Goal: Information Seeking & Learning: Learn about a topic

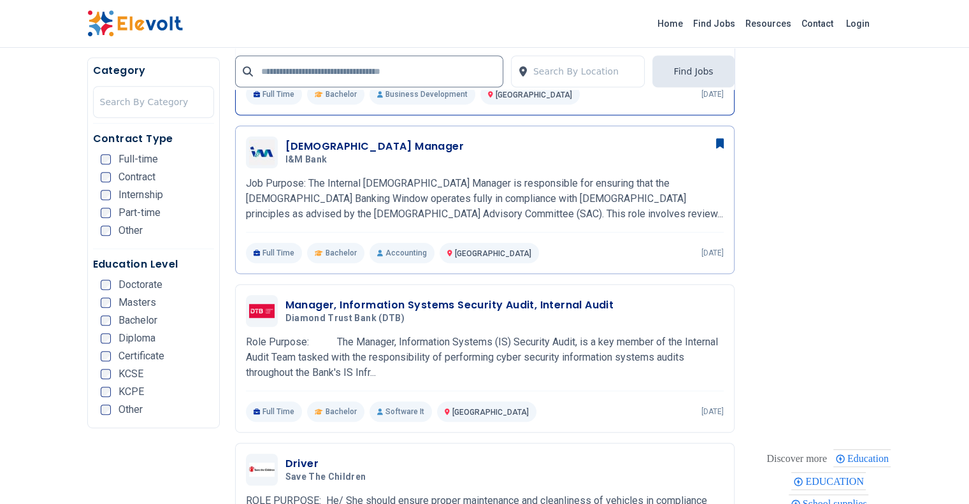
scroll to position [701, 0]
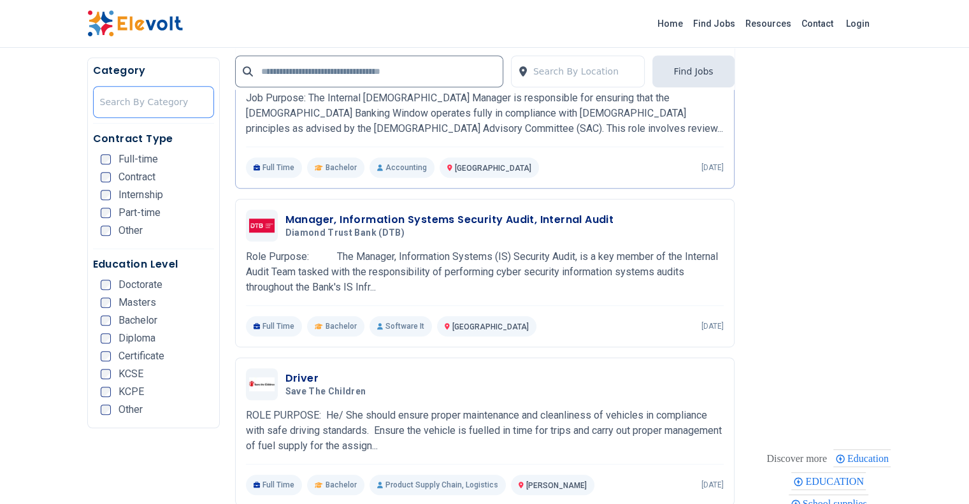
click at [100, 94] on div at bounding box center [153, 101] width 107 height 25
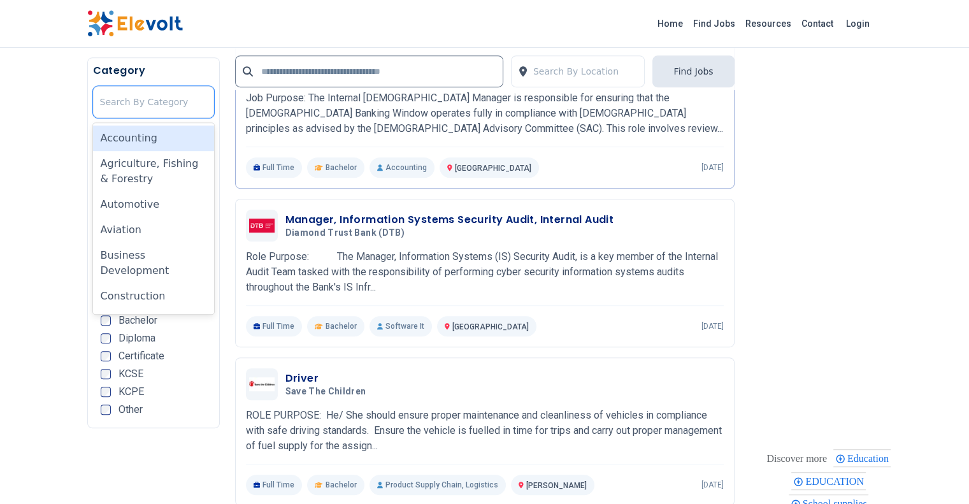
click at [93, 136] on div "Accounting" at bounding box center [153, 138] width 121 height 25
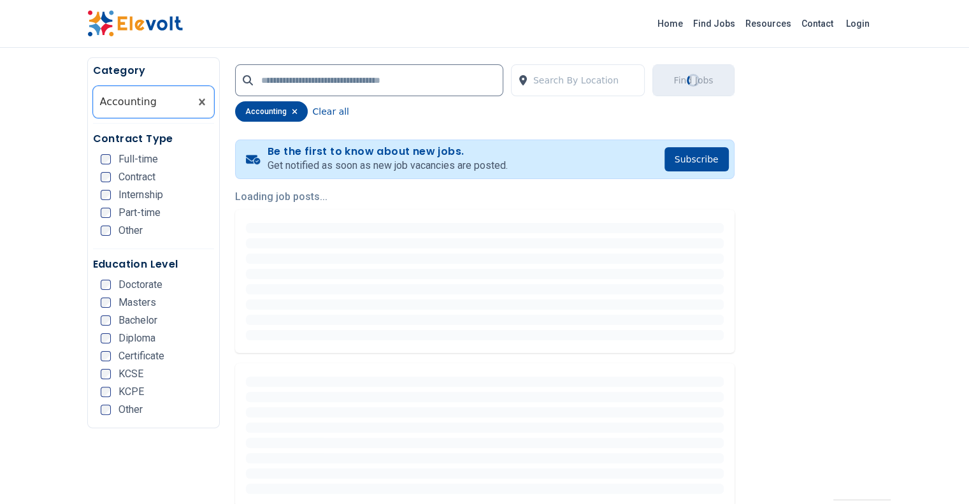
scroll to position [255, 0]
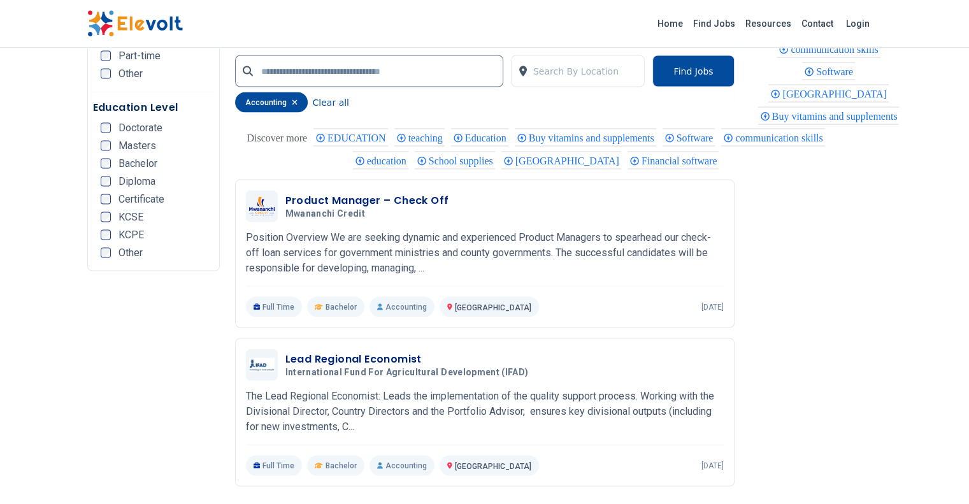
scroll to position [2612, 0]
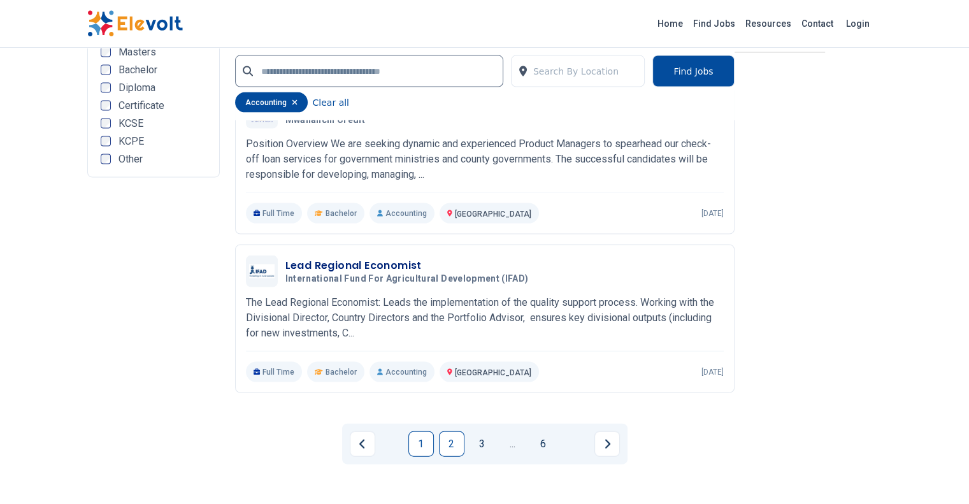
click at [448, 431] on link "2" at bounding box center [451, 443] width 25 height 25
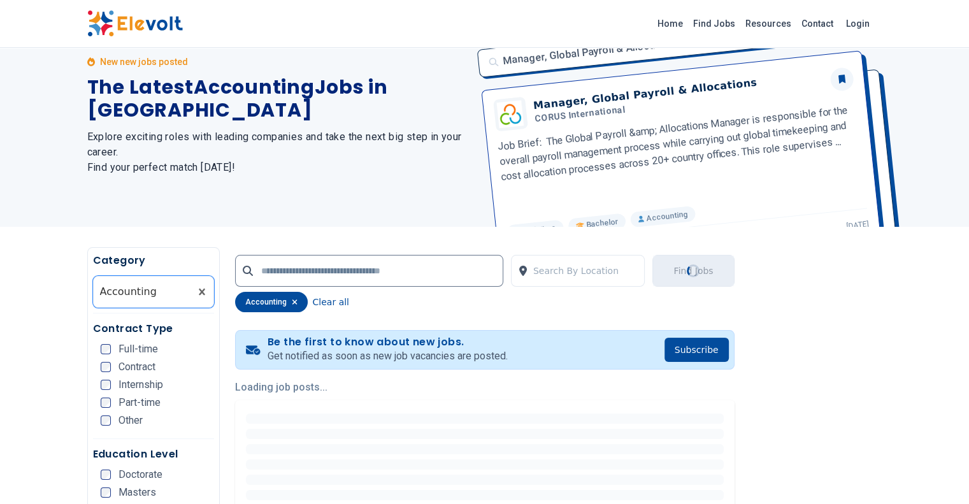
scroll to position [255, 0]
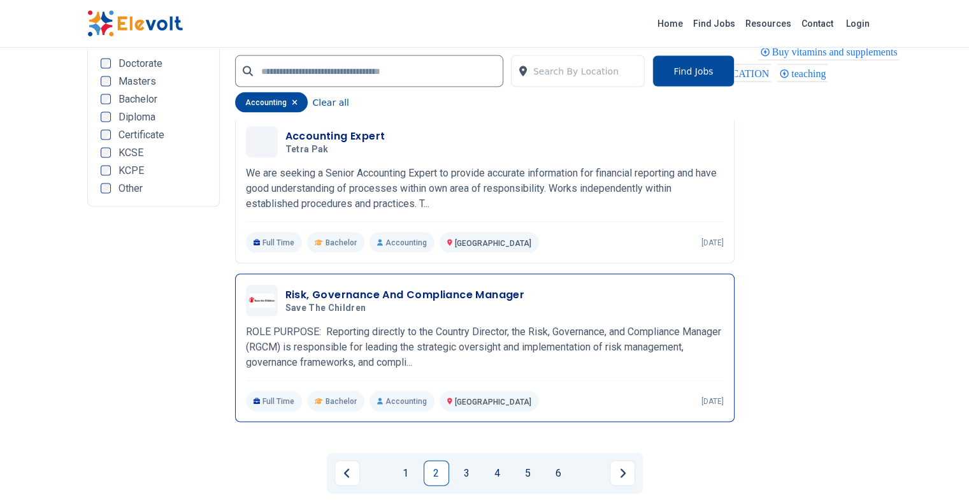
scroll to position [2612, 0]
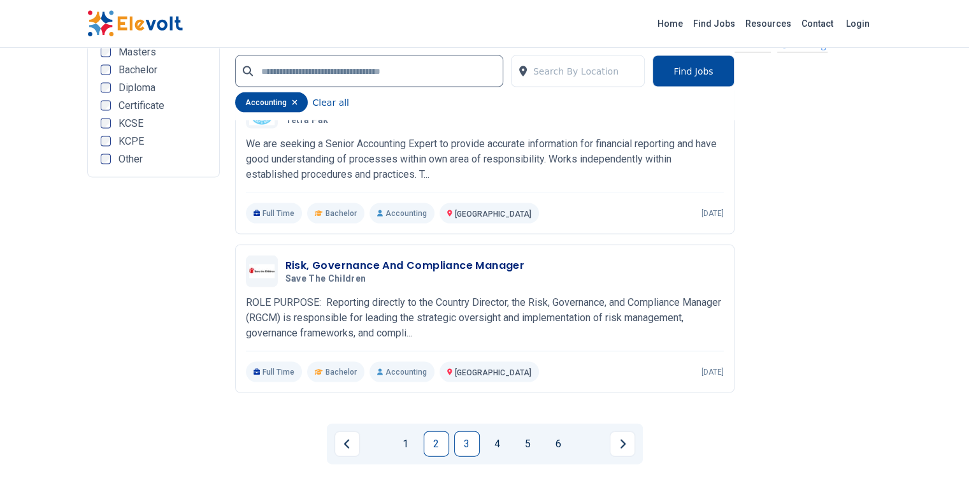
click at [469, 431] on link "3" at bounding box center [466, 443] width 25 height 25
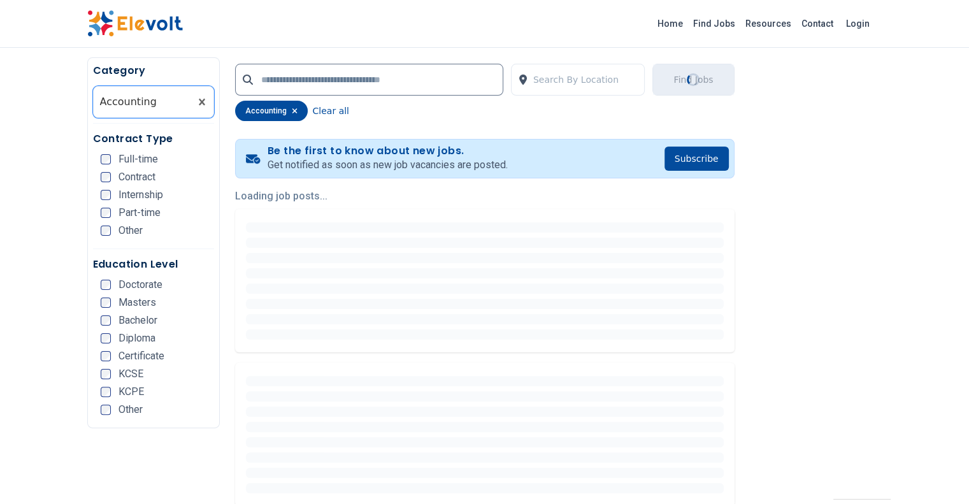
scroll to position [319, 0]
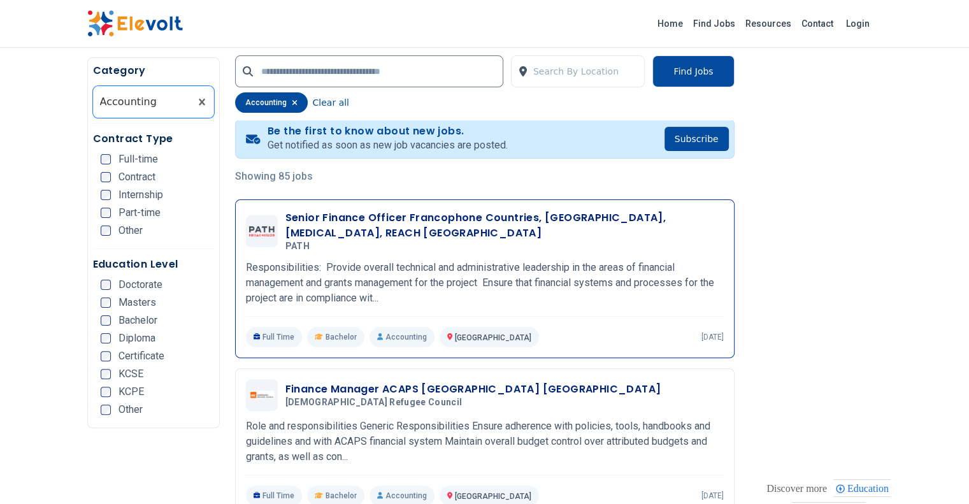
scroll to position [64, 0]
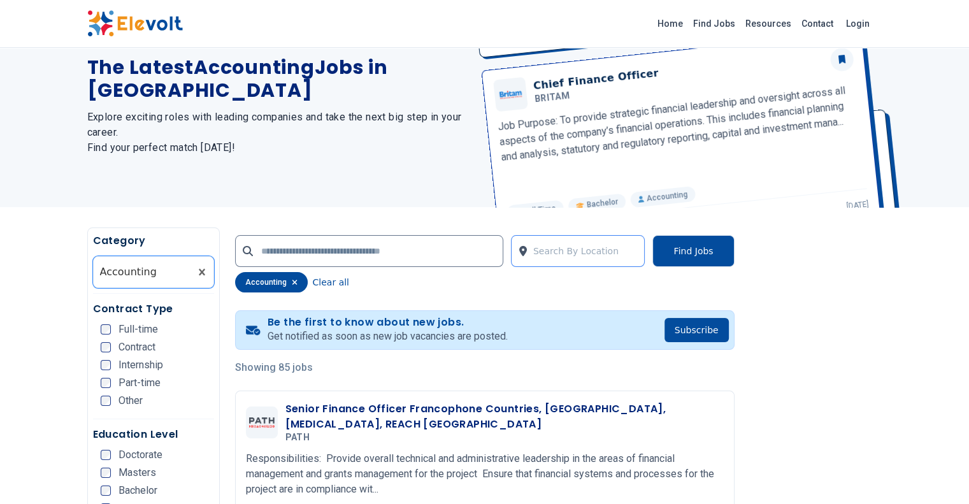
click at [598, 257] on div at bounding box center [585, 250] width 105 height 25
type input "*"
click at [251, 192] on div "85 new jobs posted The Latest Accounting Jobs in [GEOGRAPHIC_DATA] Explore exci…" at bounding box center [278, 95] width 382 height 223
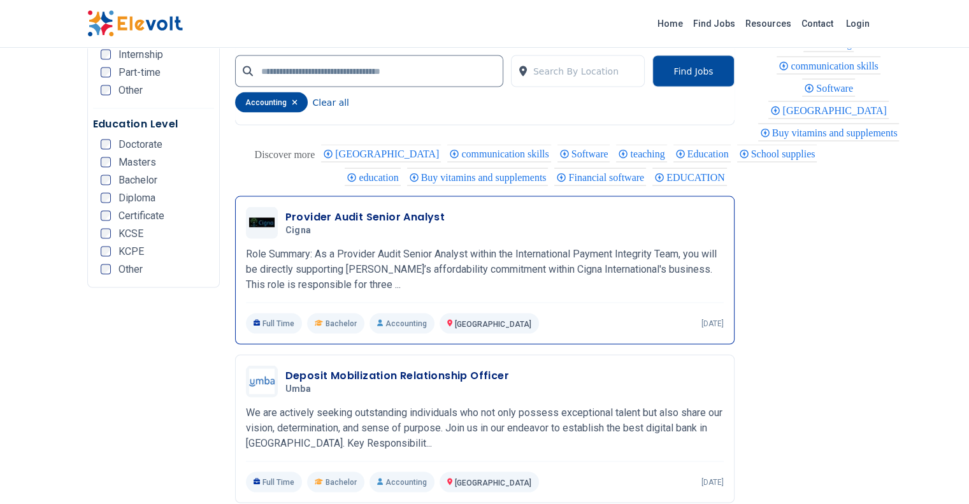
scroll to position [2548, 0]
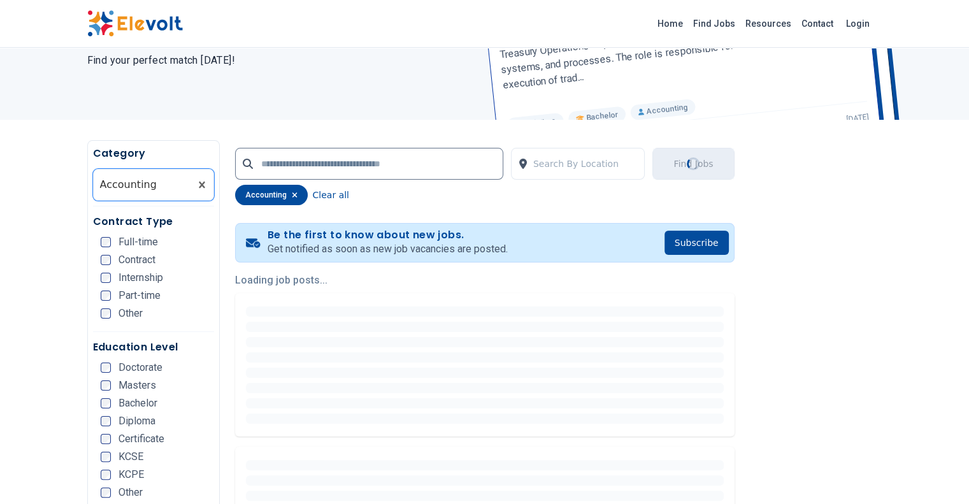
scroll to position [191, 0]
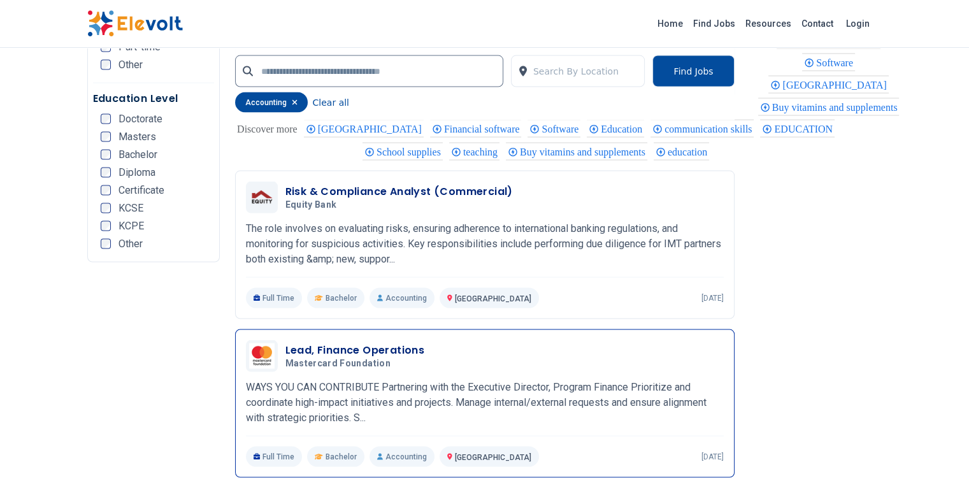
scroll to position [2548, 0]
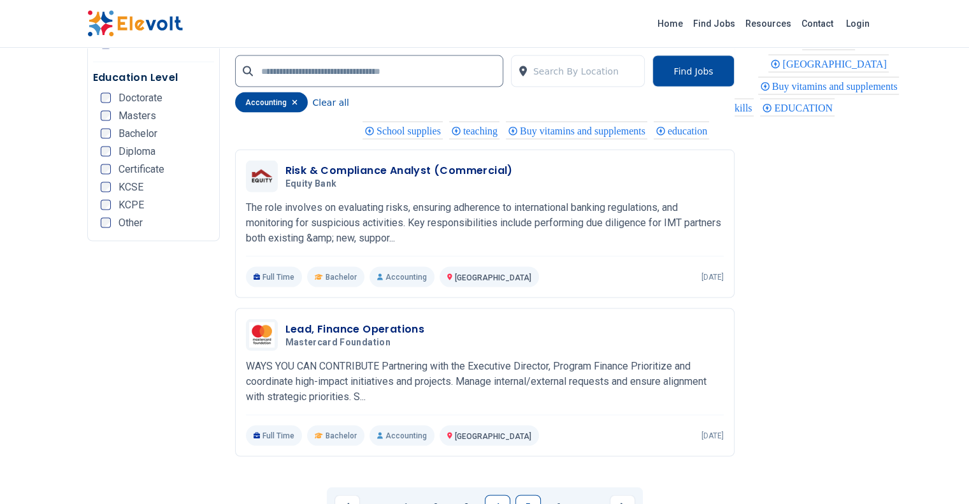
click at [526, 495] on link "5" at bounding box center [527, 507] width 25 height 25
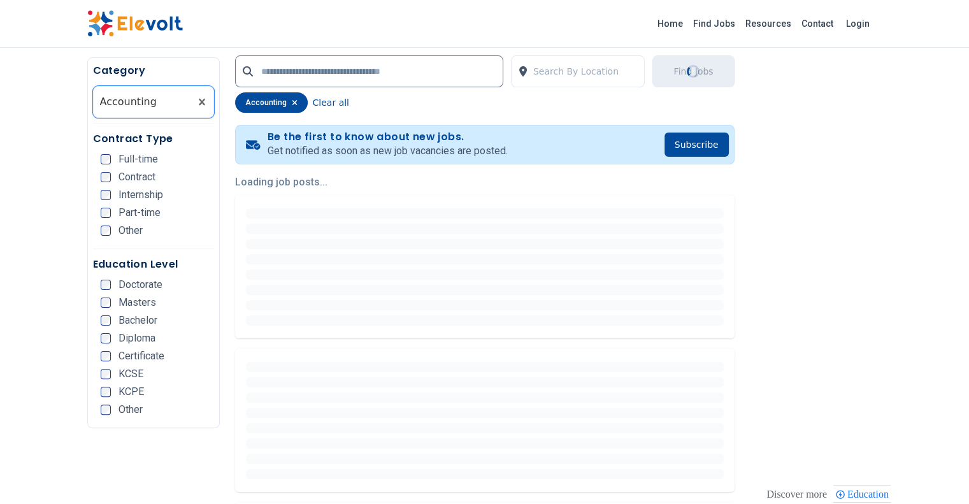
scroll to position [255, 0]
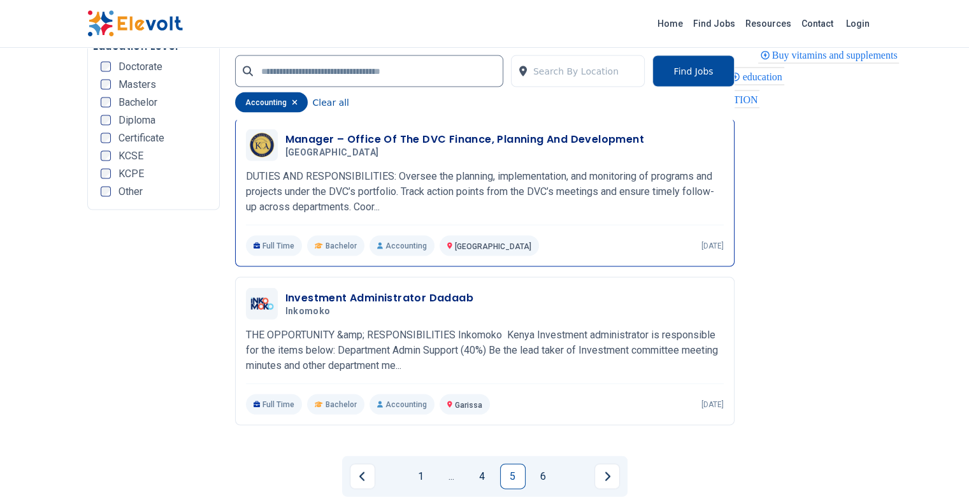
scroll to position [2612, 0]
